Goal: Task Accomplishment & Management: Use online tool/utility

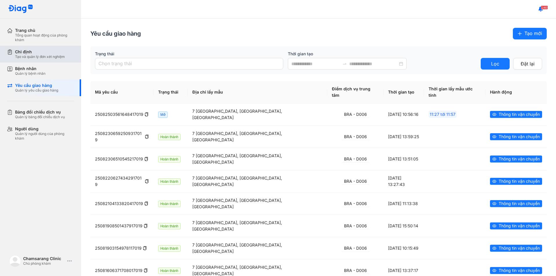
click at [35, 51] on div "Chỉ định" at bounding box center [40, 51] width 50 height 5
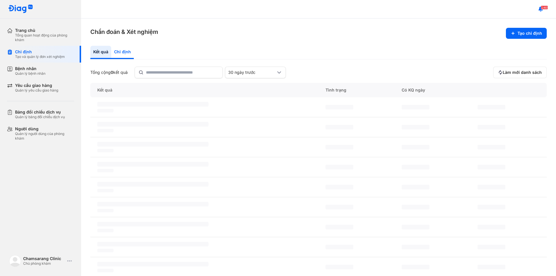
click at [122, 53] on div "Chỉ định" at bounding box center [122, 52] width 23 height 13
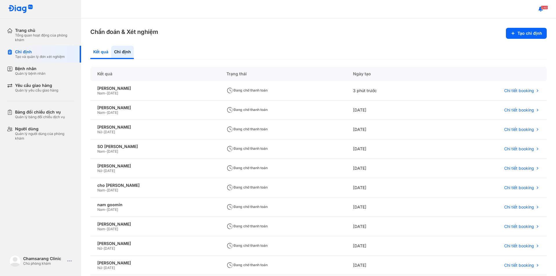
click at [96, 52] on div "Kết quả" at bounding box center [100, 52] width 21 height 13
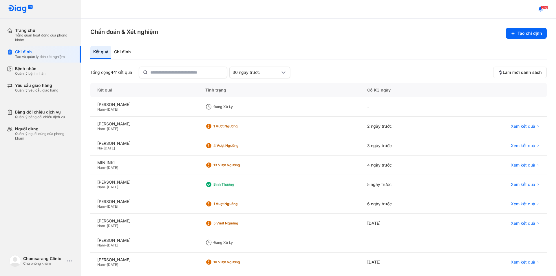
click at [147, 108] on div "Nam - [DATE]" at bounding box center [144, 109] width 94 height 5
click at [120, 50] on div "Chỉ định" at bounding box center [122, 52] width 23 height 13
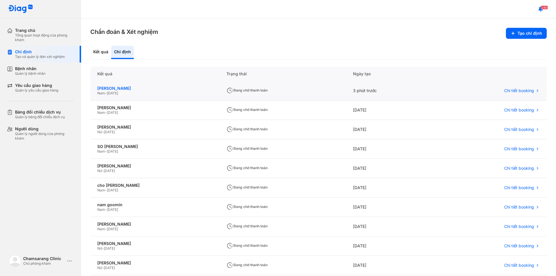
click at [163, 89] on div "[PERSON_NAME]" at bounding box center [154, 88] width 115 height 5
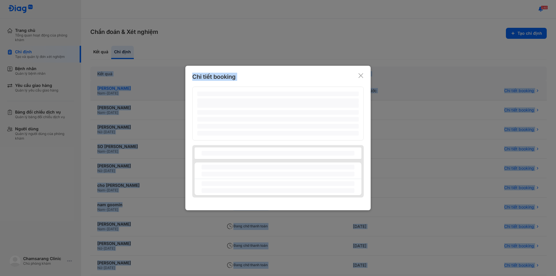
click at [163, 89] on div at bounding box center [278, 138] width 556 height 276
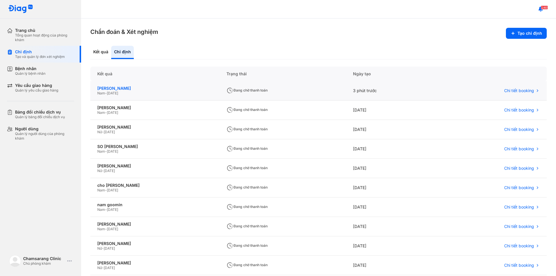
click at [163, 89] on div "[PERSON_NAME]" at bounding box center [154, 88] width 115 height 5
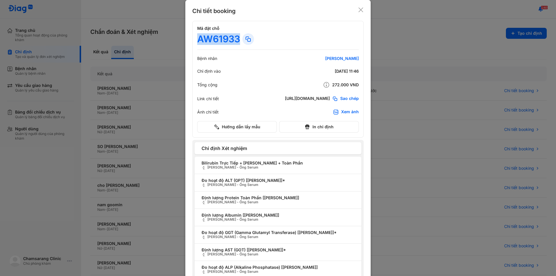
drag, startPoint x: 237, startPoint y: 39, endPoint x: 191, endPoint y: 40, distance: 46.4
click at [192, 40] on div "Mã đặt chỗ AW61933 Bệnh nhân [PERSON_NAME] Chỉ định vào [DATE] 11:46 Tổng cộng …" at bounding box center [277, 79] width 171 height 117
copy div "AW61933"
click at [358, 10] on icon at bounding box center [361, 10] width 6 height 6
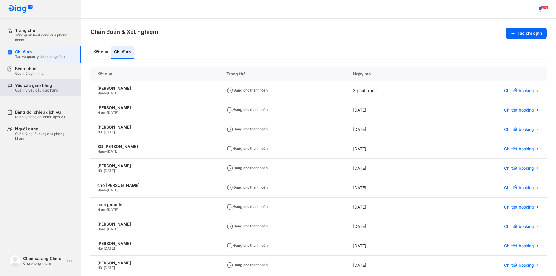
click at [45, 92] on div "Quản lý yêu cầu giao hàng" at bounding box center [36, 90] width 43 height 5
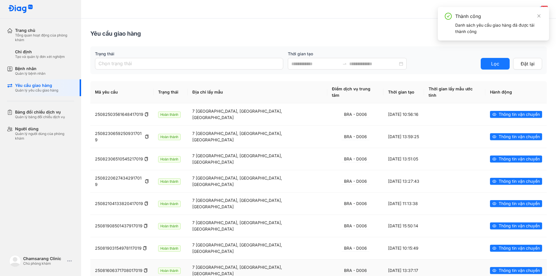
drag, startPoint x: 258, startPoint y: 94, endPoint x: 342, endPoint y: 215, distance: 147.7
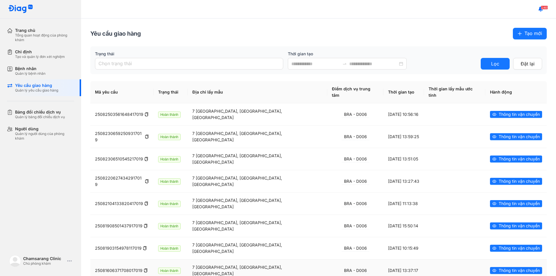
drag, startPoint x: 342, startPoint y: 215, endPoint x: 408, endPoint y: 42, distance: 185.5
click at [409, 42] on div "Yêu cầu giao hàng Tạo mới Trạng thái Chọn trạng thái Thời gian tạo Lọc Đặt lại …" at bounding box center [318, 187] width 475 height 336
click at [525, 35] on span "Tạo mới" at bounding box center [534, 33] width 18 height 7
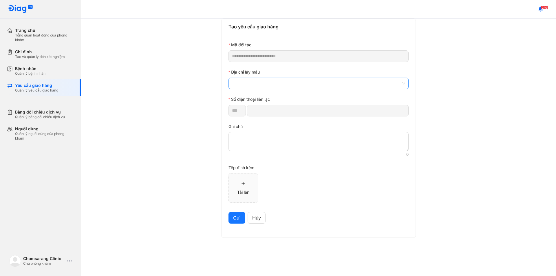
click at [262, 85] on span at bounding box center [318, 83] width 173 height 11
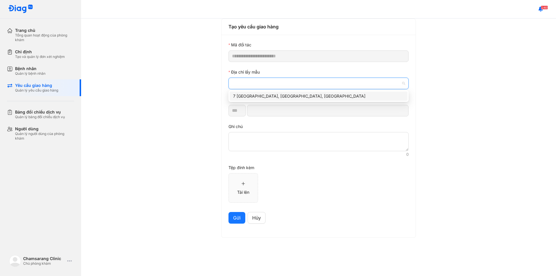
click at [261, 96] on div "7 [GEOGRAPHIC_DATA], [GEOGRAPHIC_DATA], [GEOGRAPHIC_DATA]" at bounding box center [318, 96] width 171 height 6
type input "*********"
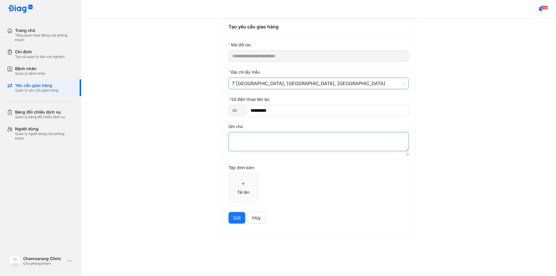
click at [260, 143] on textarea at bounding box center [319, 141] width 180 height 19
paste textarea "*******"
type textarea "*******"
click at [234, 217] on span "Gửi" at bounding box center [237, 217] width 8 height 7
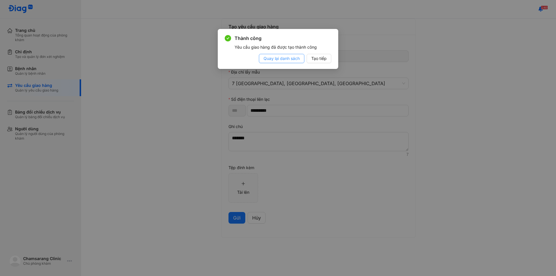
click at [288, 60] on span "Quay lại danh sách" at bounding box center [282, 58] width 36 height 6
